Goal: Information Seeking & Learning: Learn about a topic

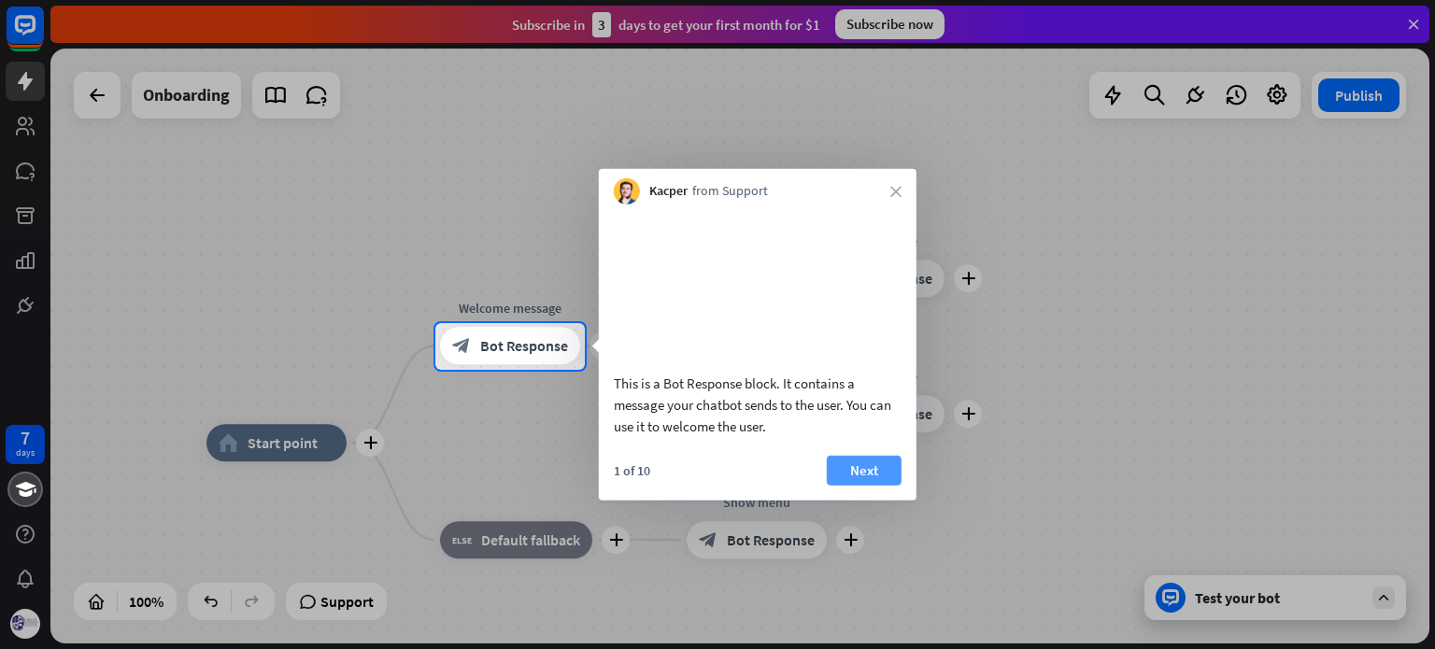
click at [878, 485] on button "Next" at bounding box center [864, 470] width 75 height 30
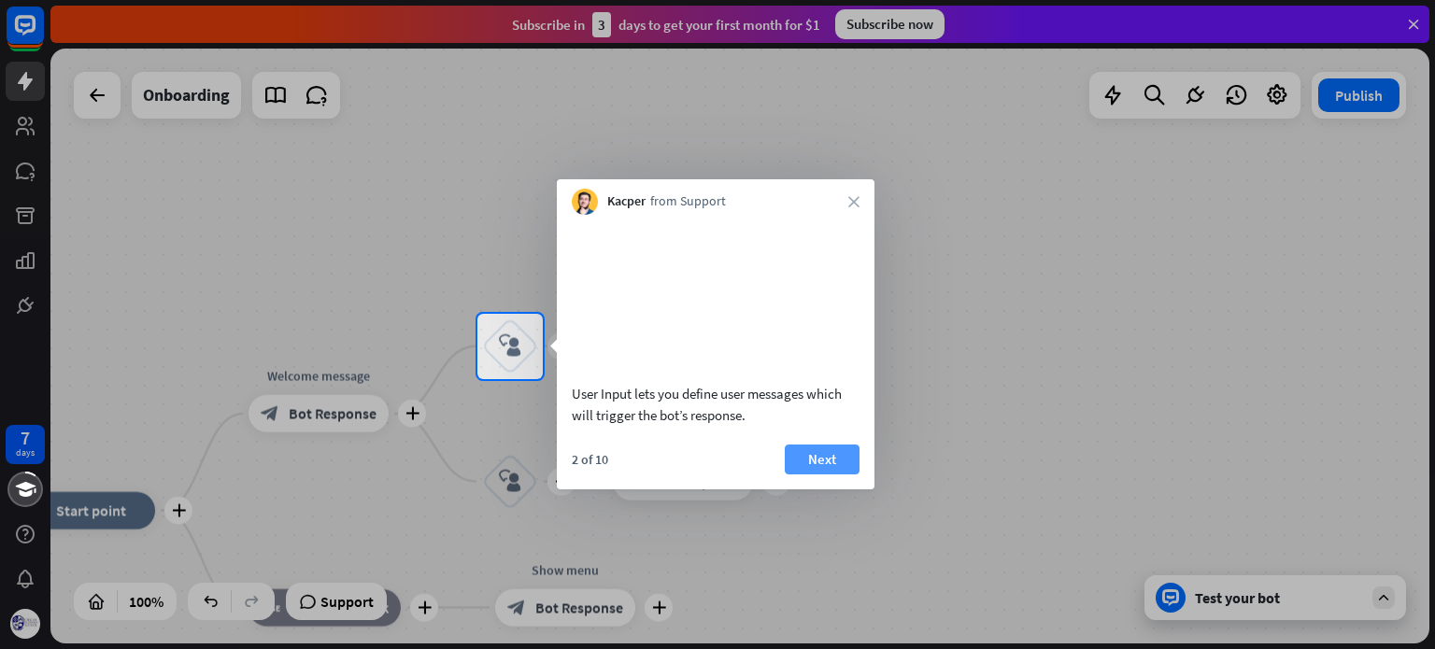
click at [844, 470] on button "Next" at bounding box center [822, 460] width 75 height 30
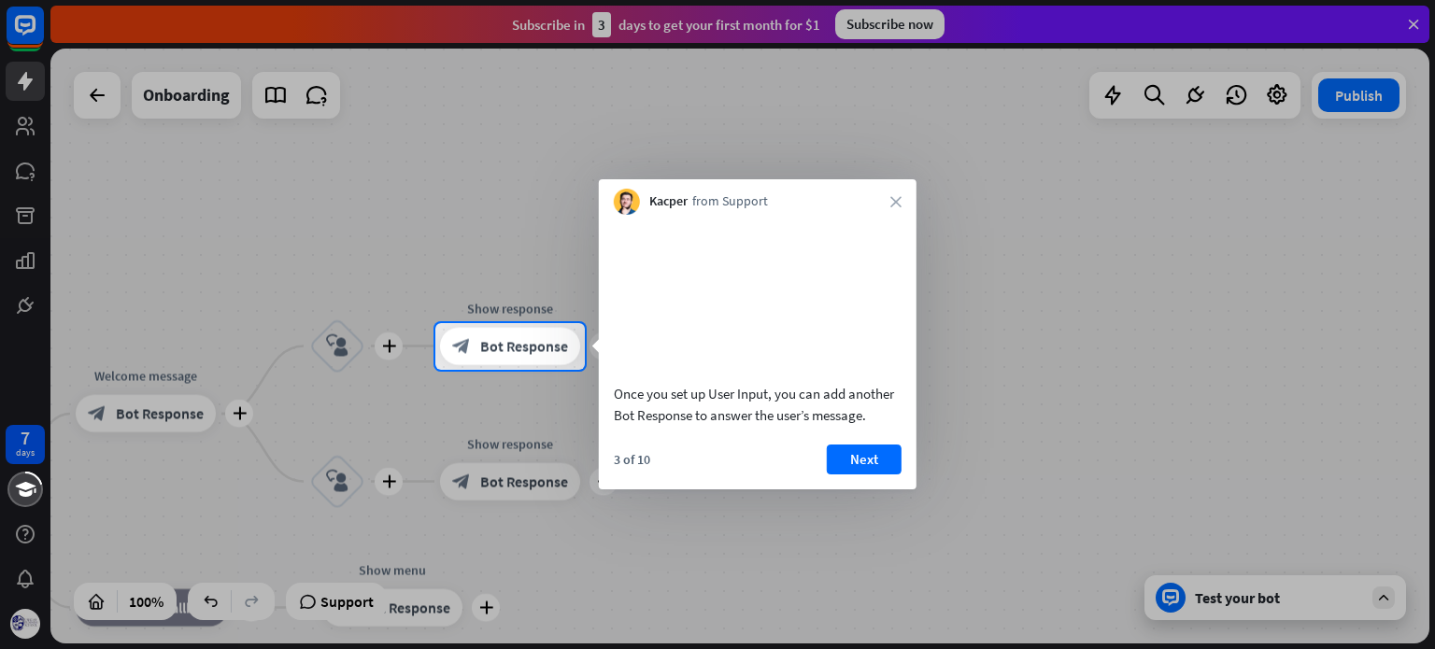
click at [844, 470] on button "Next" at bounding box center [864, 460] width 75 height 30
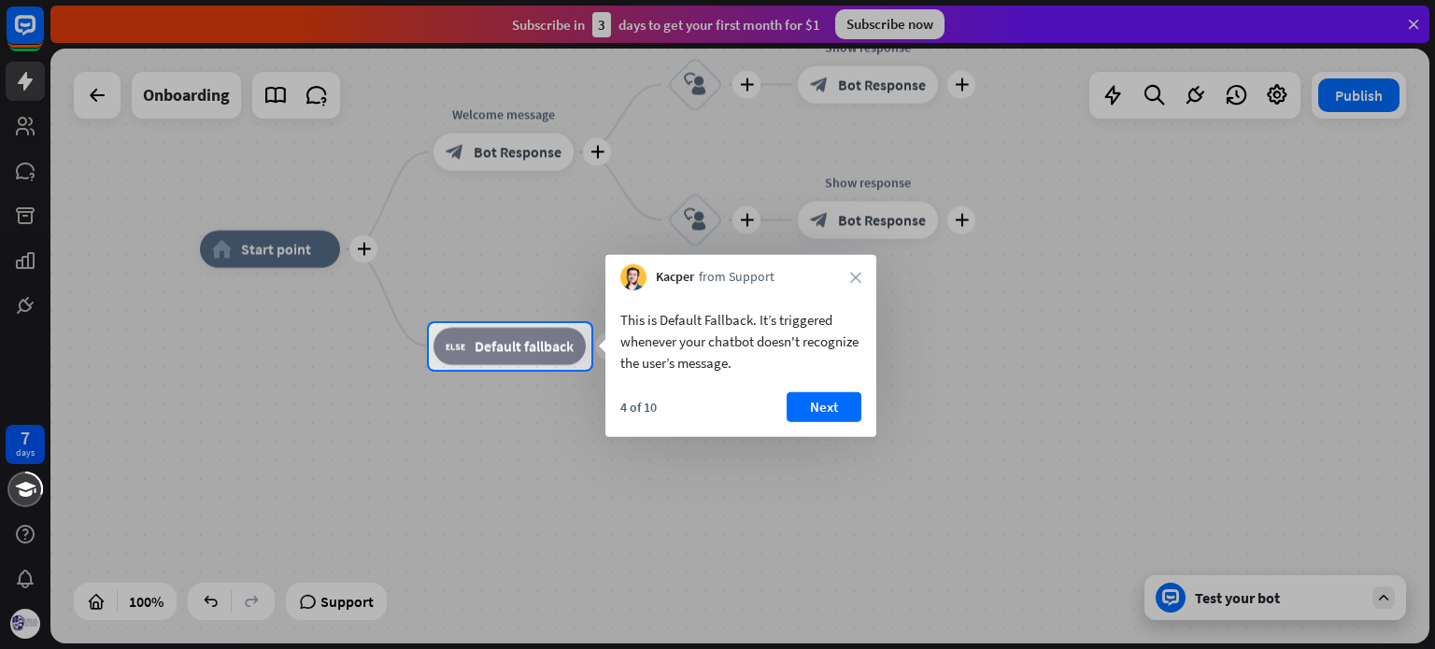
click at [811, 392] on div "This is Default Fallback. It’s triggered whenever your chatbot doesn't recogniz…" at bounding box center [740, 364] width 271 height 147
click at [854, 278] on icon "close" at bounding box center [855, 277] width 11 height 11
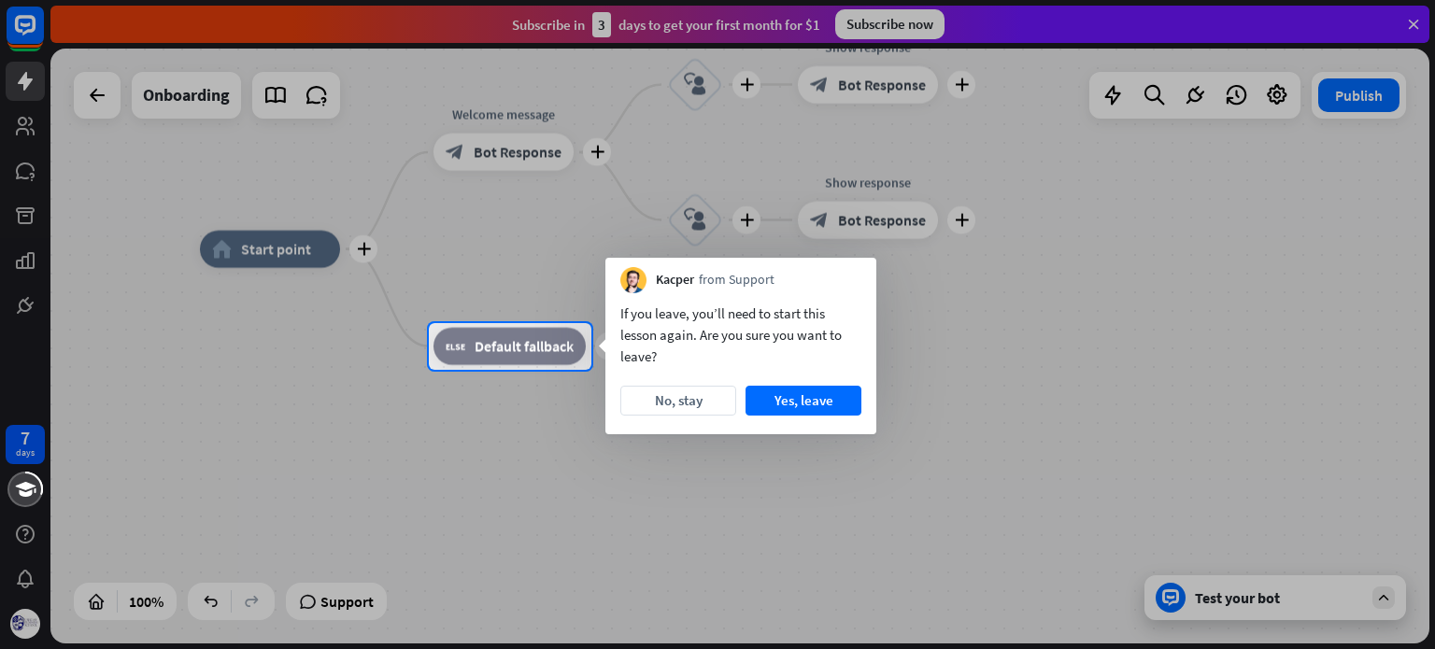
click at [854, 278] on div "Kacper from Support" at bounding box center [740, 276] width 271 height 36
click at [792, 393] on button "Yes, leave" at bounding box center [804, 401] width 116 height 30
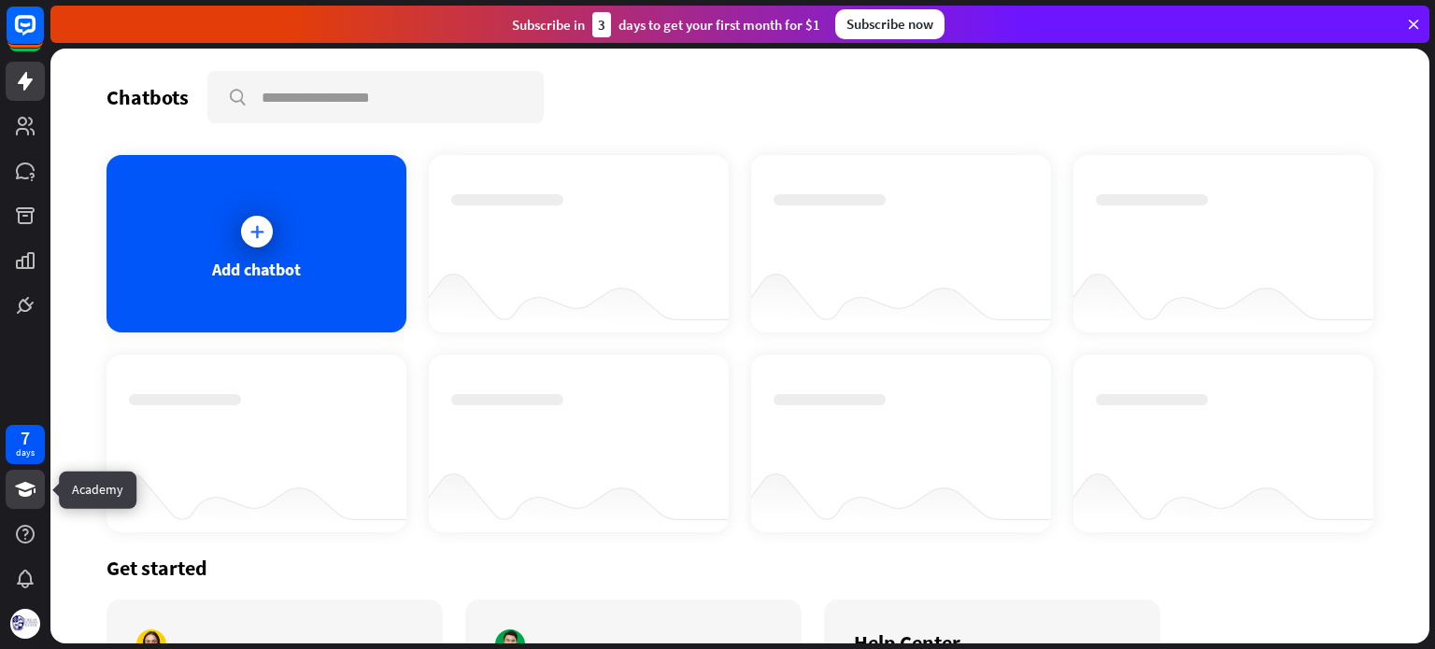
click at [28, 502] on link at bounding box center [25, 489] width 39 height 39
